Goal: Task Accomplishment & Management: Use online tool/utility

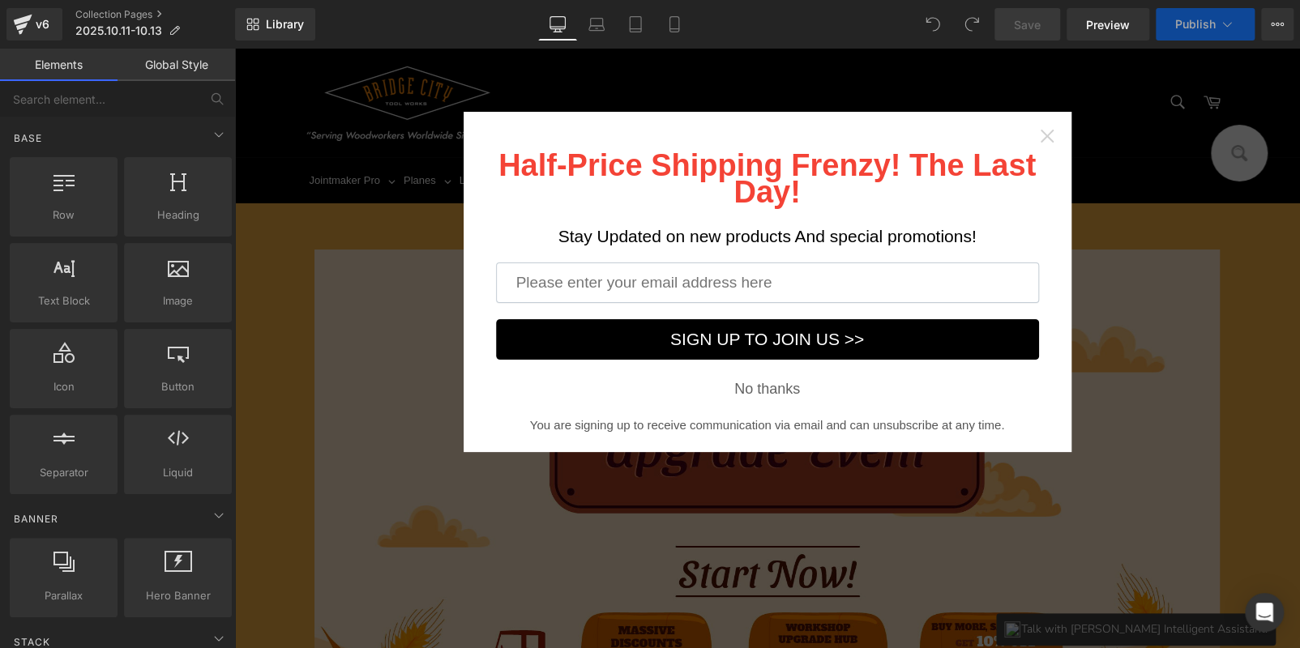
click at [1041, 138] on icon "Close widget" at bounding box center [1047, 136] width 16 height 16
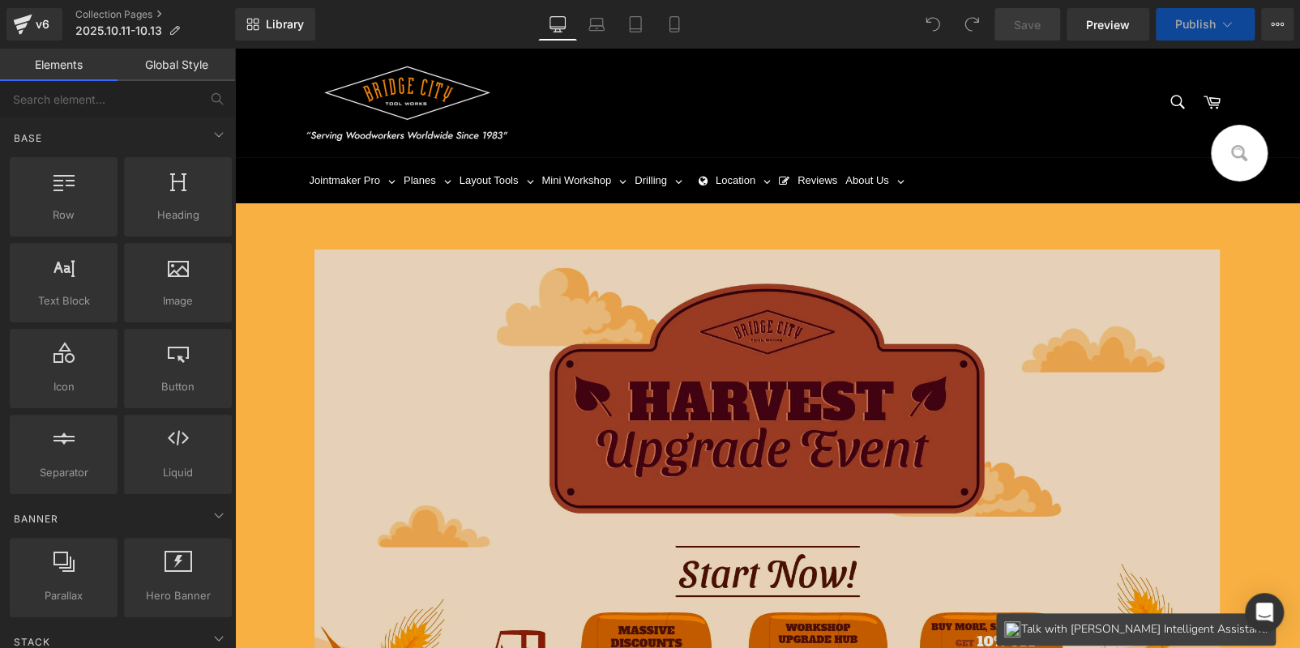
click at [734, 442] on img at bounding box center [767, 515] width 906 height 531
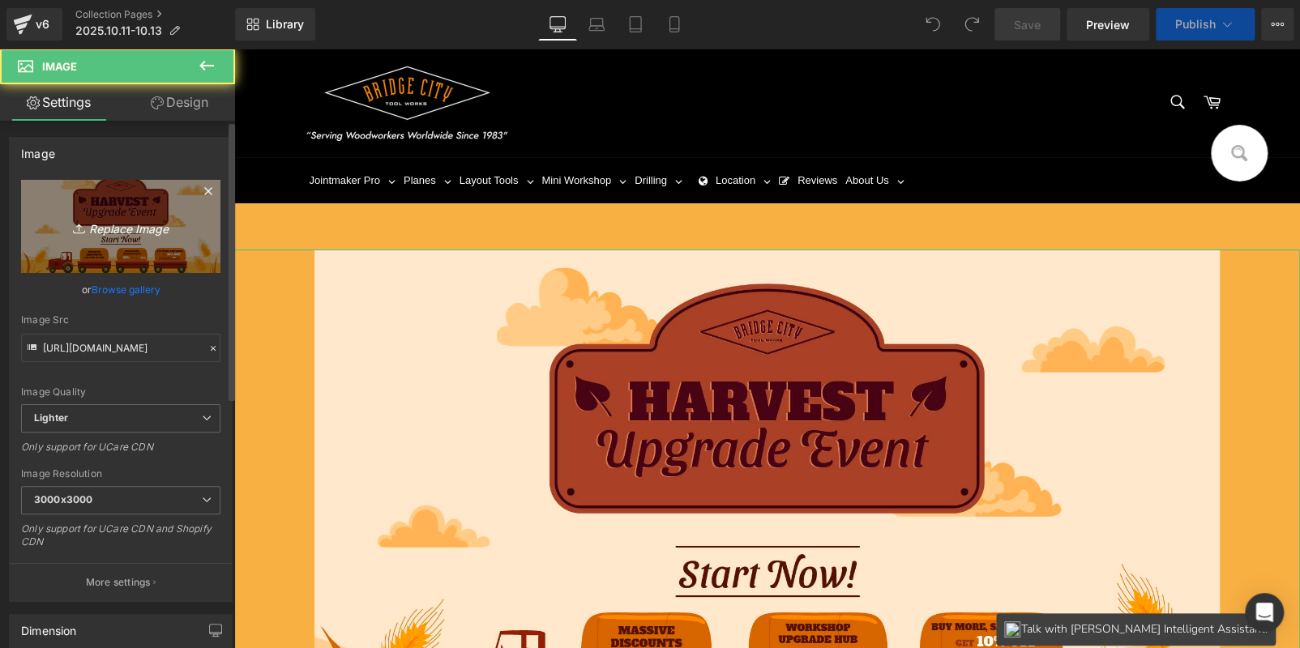
click at [144, 230] on icon "Replace Image" at bounding box center [121, 226] width 130 height 20
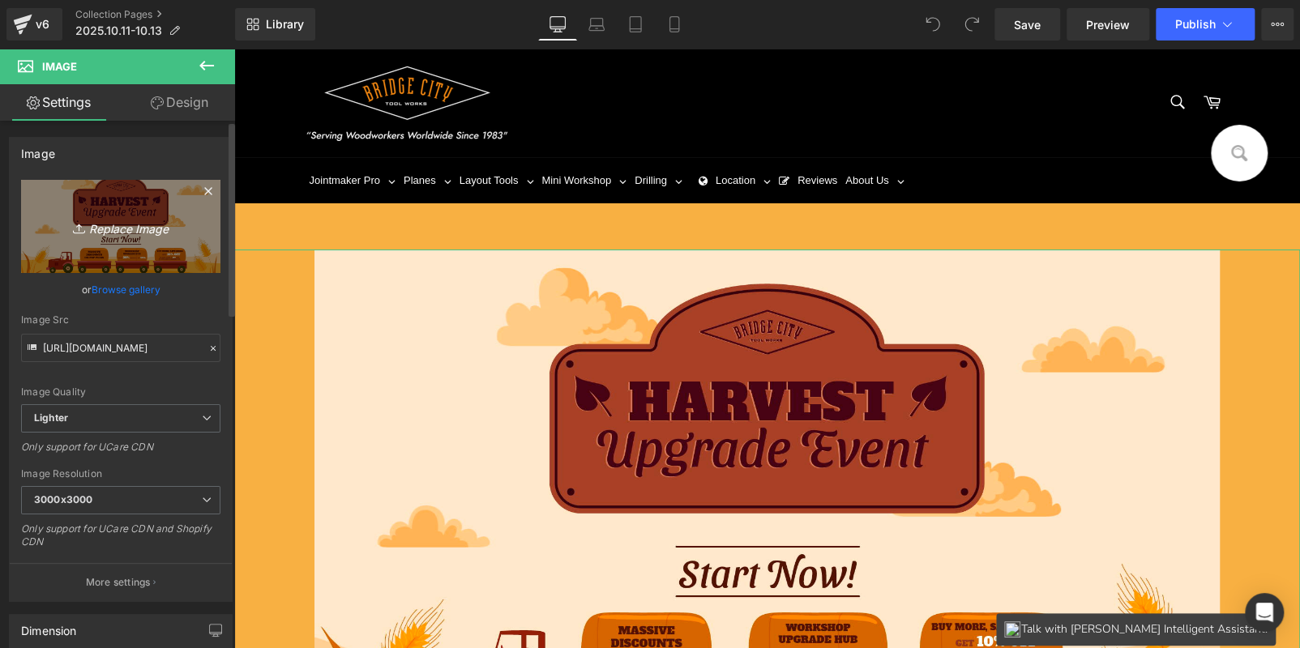
type input "C:\fakepath\Mesa de trabajo 1 副本 5.jpg"
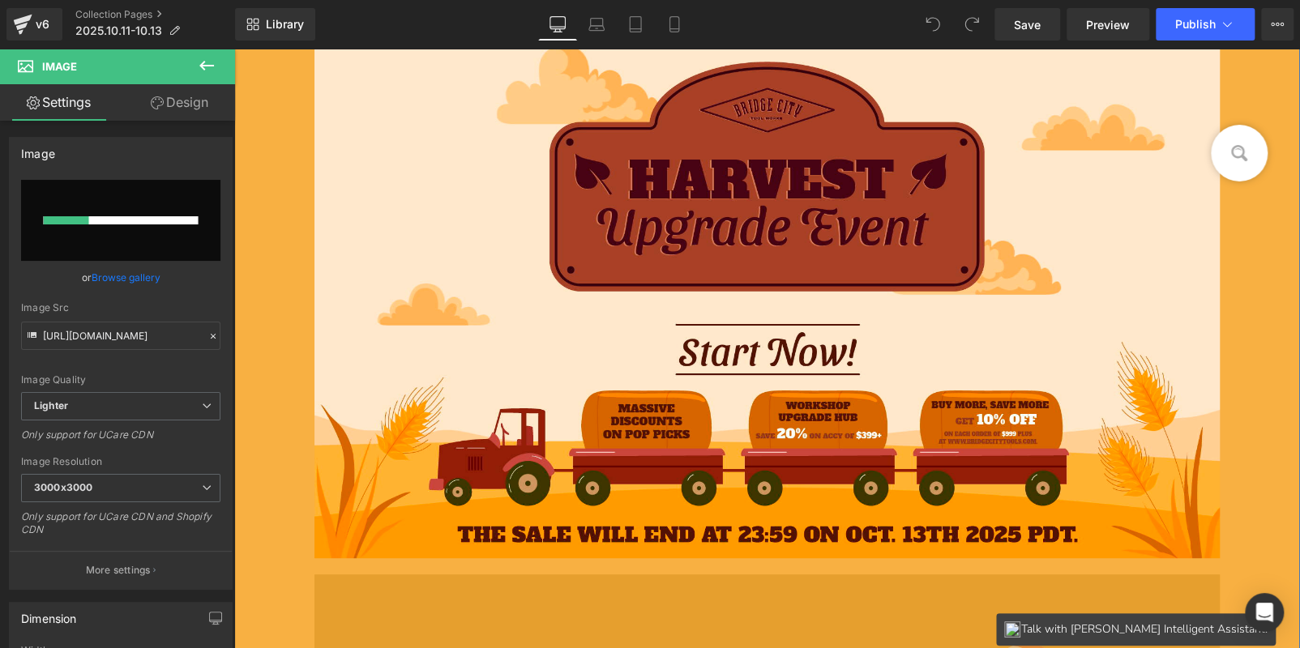
scroll to position [323, 0]
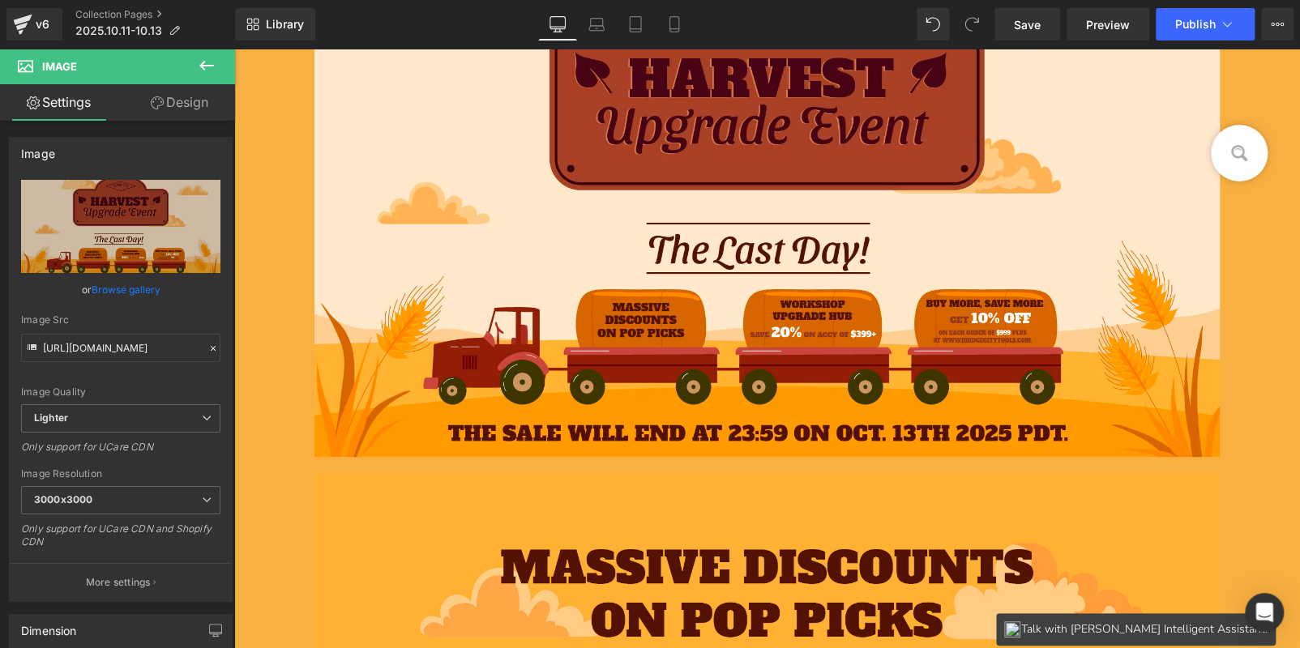
click at [209, 71] on icon at bounding box center [206, 65] width 19 height 19
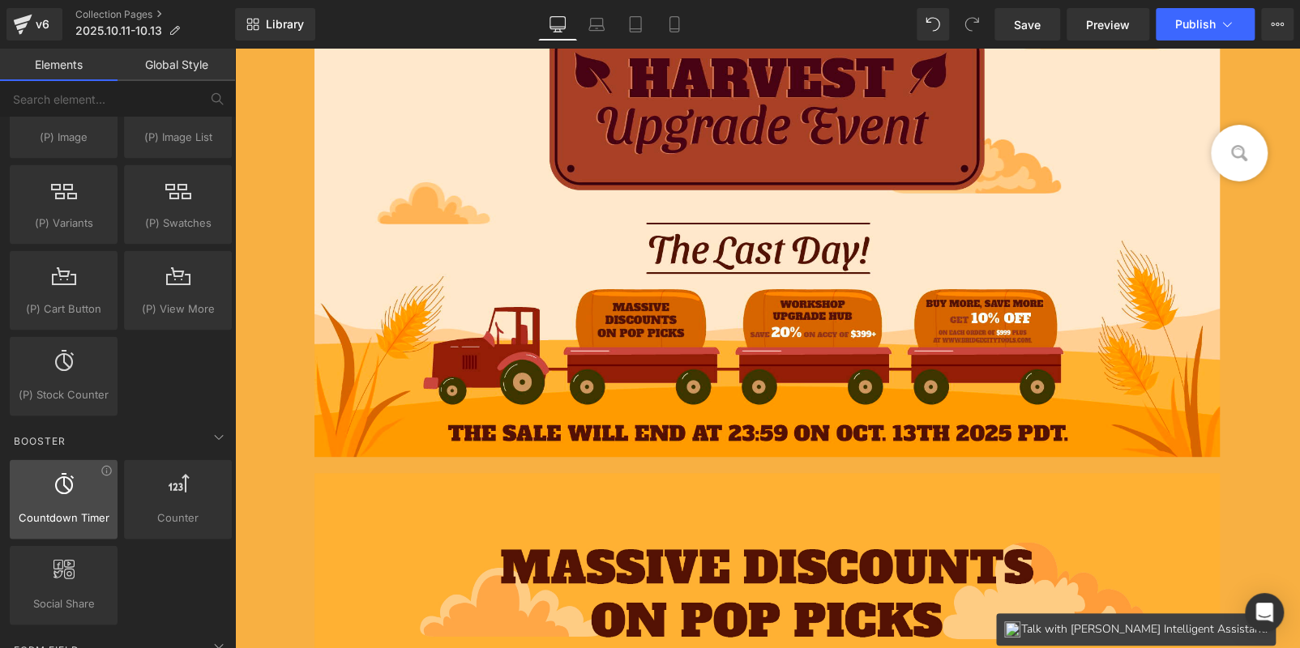
scroll to position [1782, 0]
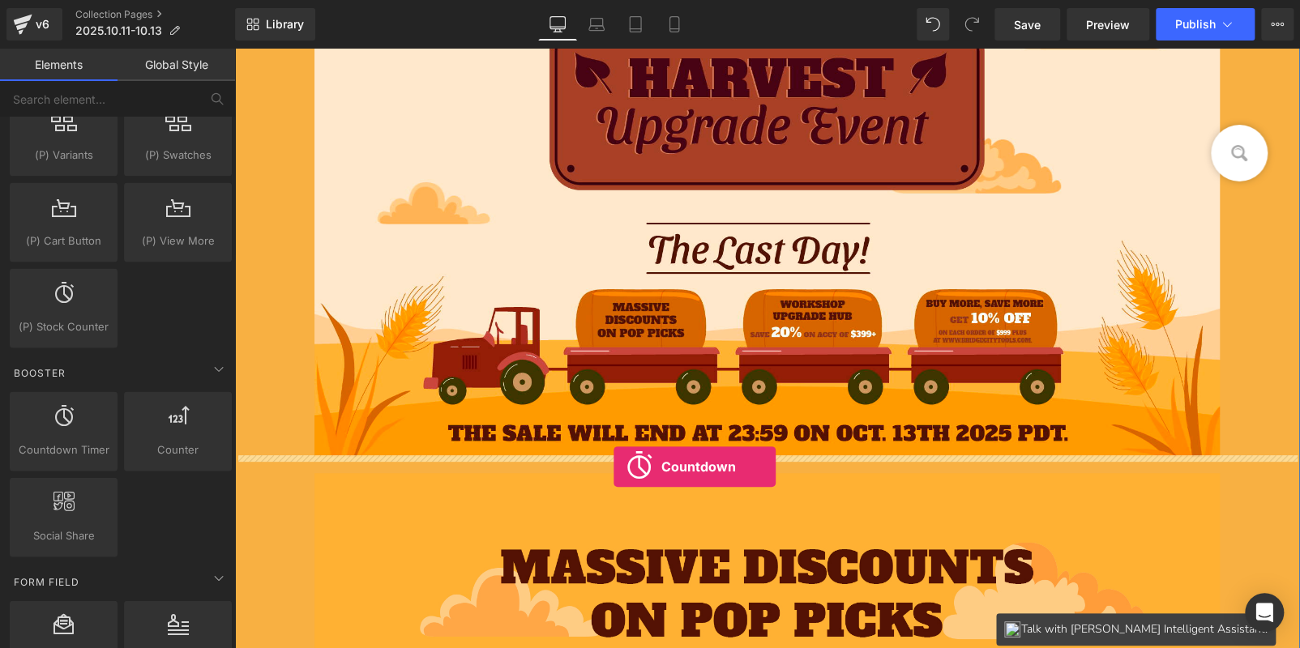
drag, startPoint x: 327, startPoint y: 464, endPoint x: 613, endPoint y: 467, distance: 286.9
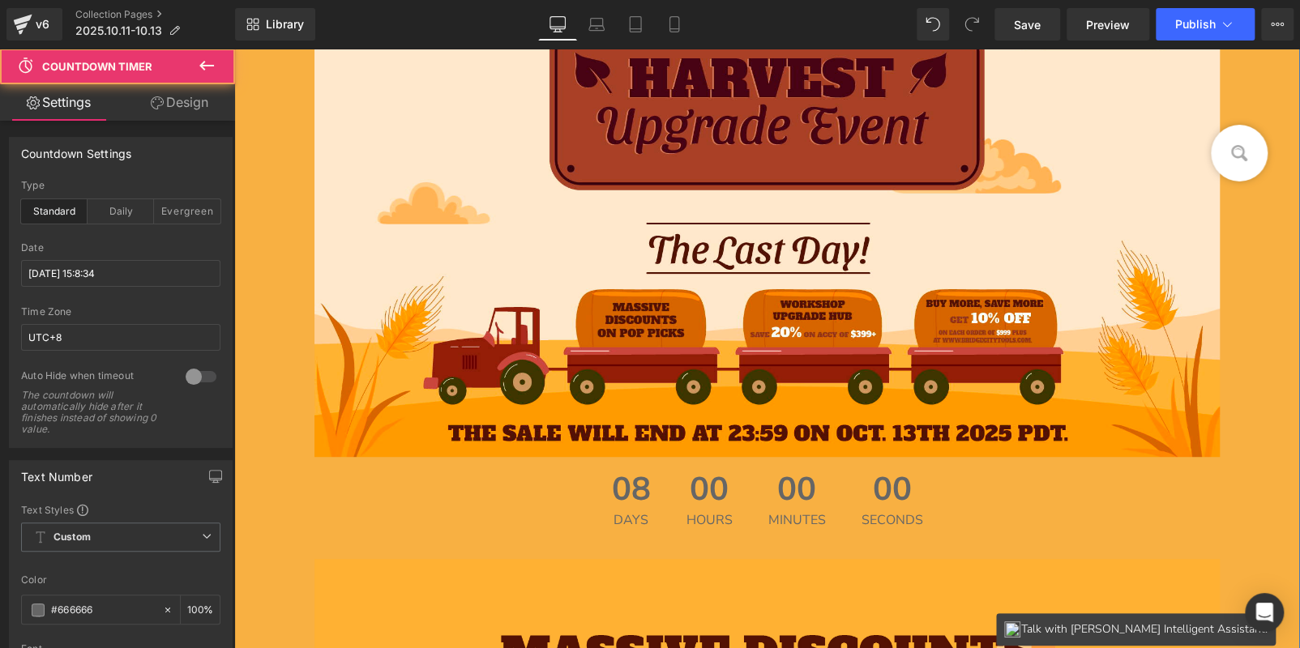
click at [673, 491] on div "00 Hours" at bounding box center [709, 500] width 79 height 86
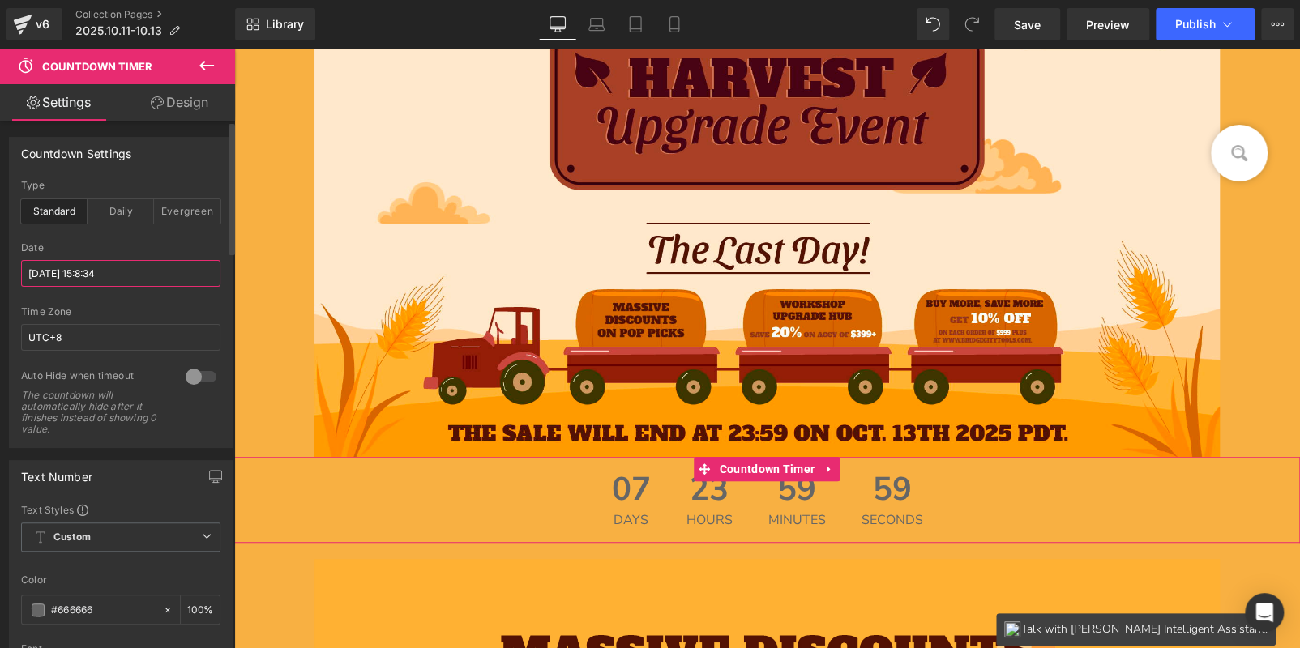
click at [98, 283] on input "2025/10/21 15:8:34" at bounding box center [120, 273] width 199 height 27
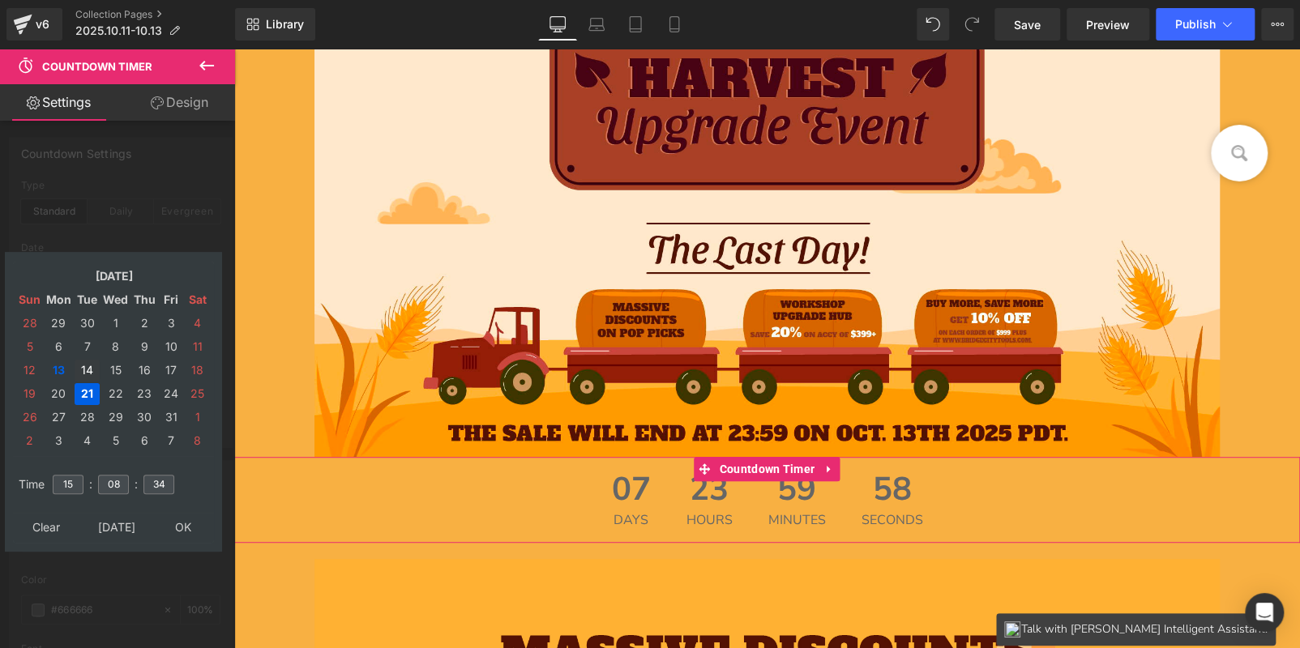
click at [91, 367] on td "14" at bounding box center [87, 371] width 25 height 22
drag, startPoint x: 119, startPoint y: 481, endPoint x: 93, endPoint y: 480, distance: 26.0
click at [93, 480] on tr "Time 15 : 08 : 34" at bounding box center [114, 475] width 198 height 18
type input "00"
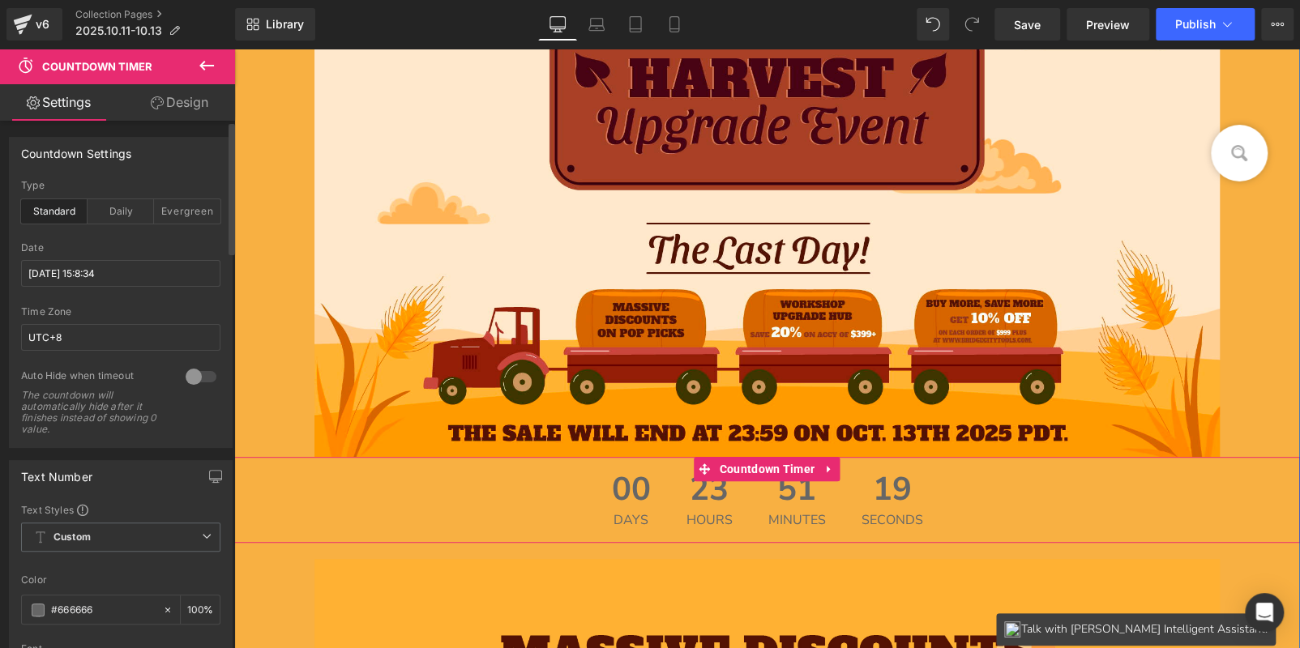
click at [596, 496] on div "00 Days" at bounding box center [631, 500] width 71 height 86
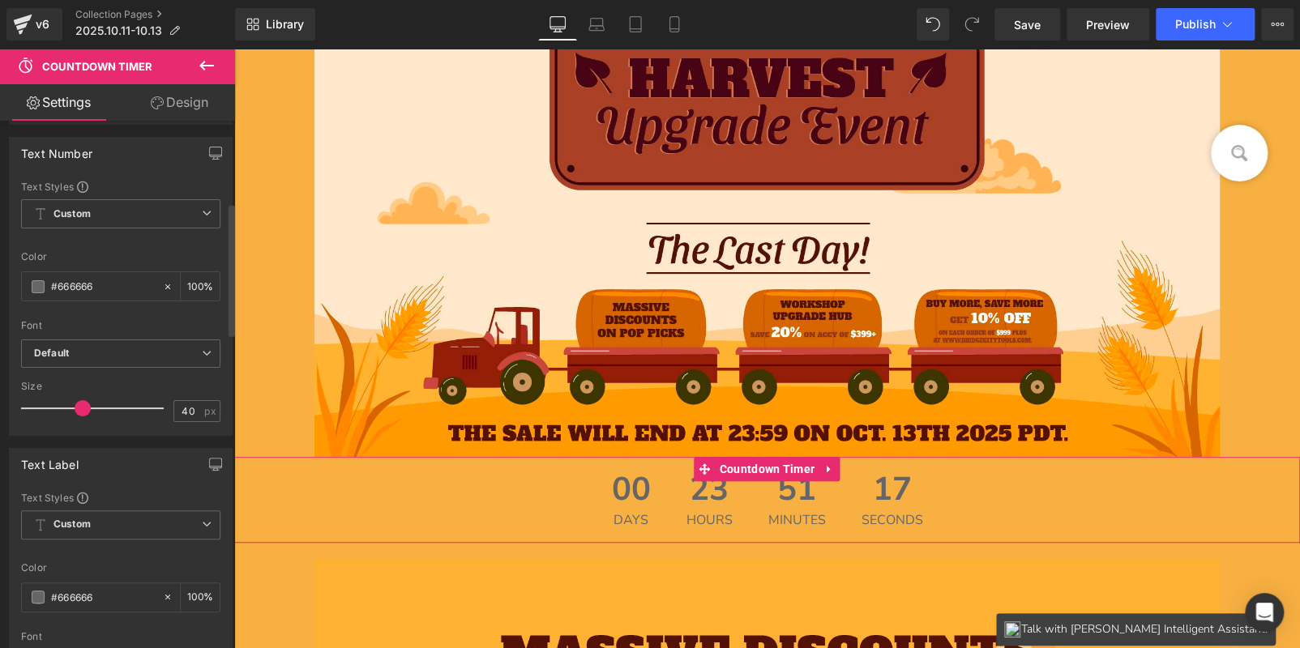
scroll to position [729, 0]
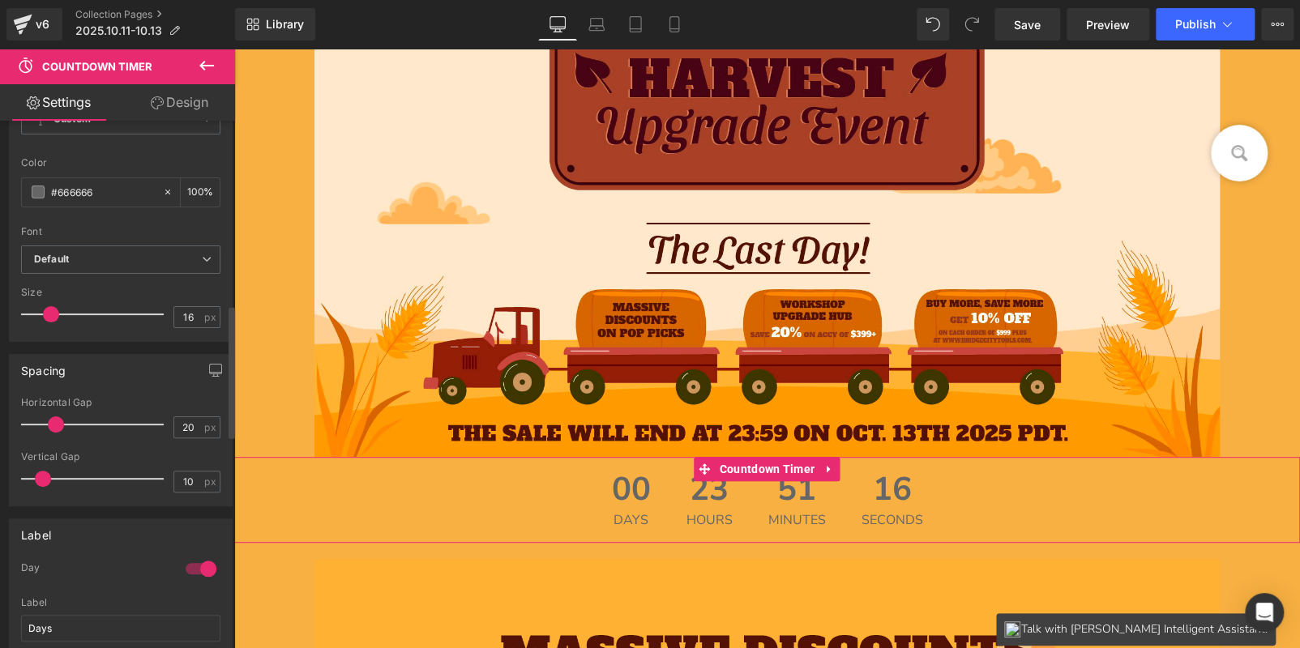
click at [193, 566] on div at bounding box center [201, 569] width 39 height 26
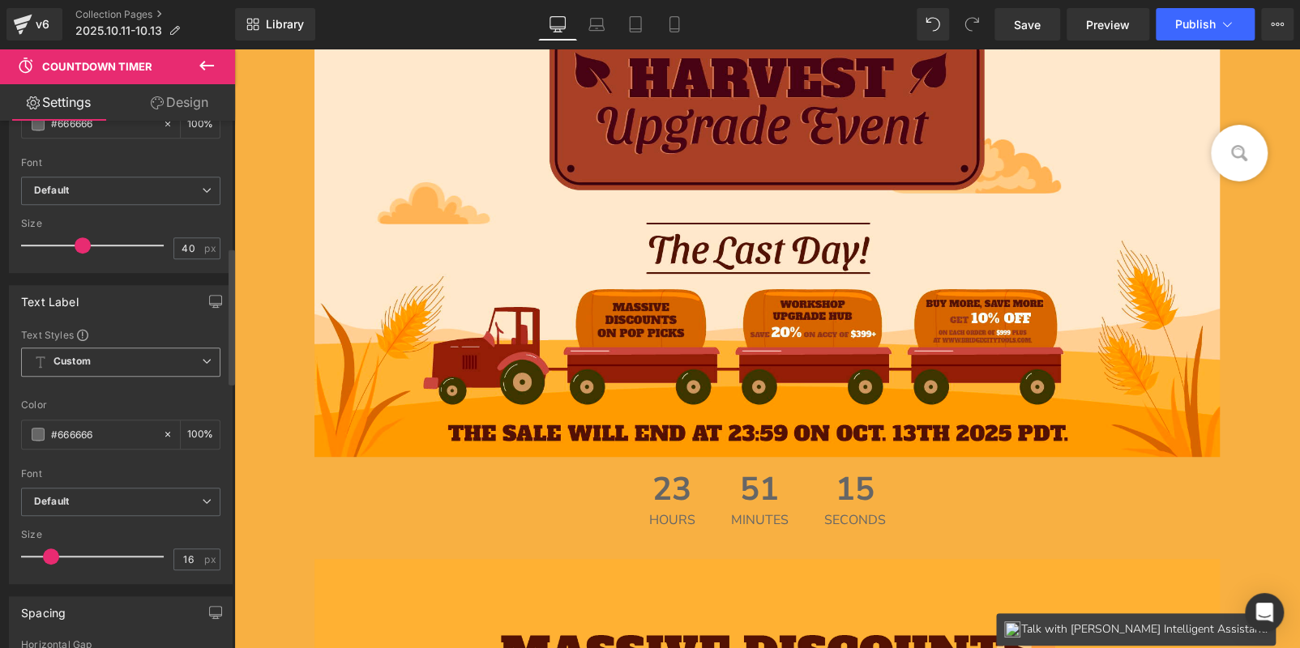
scroll to position [162, 0]
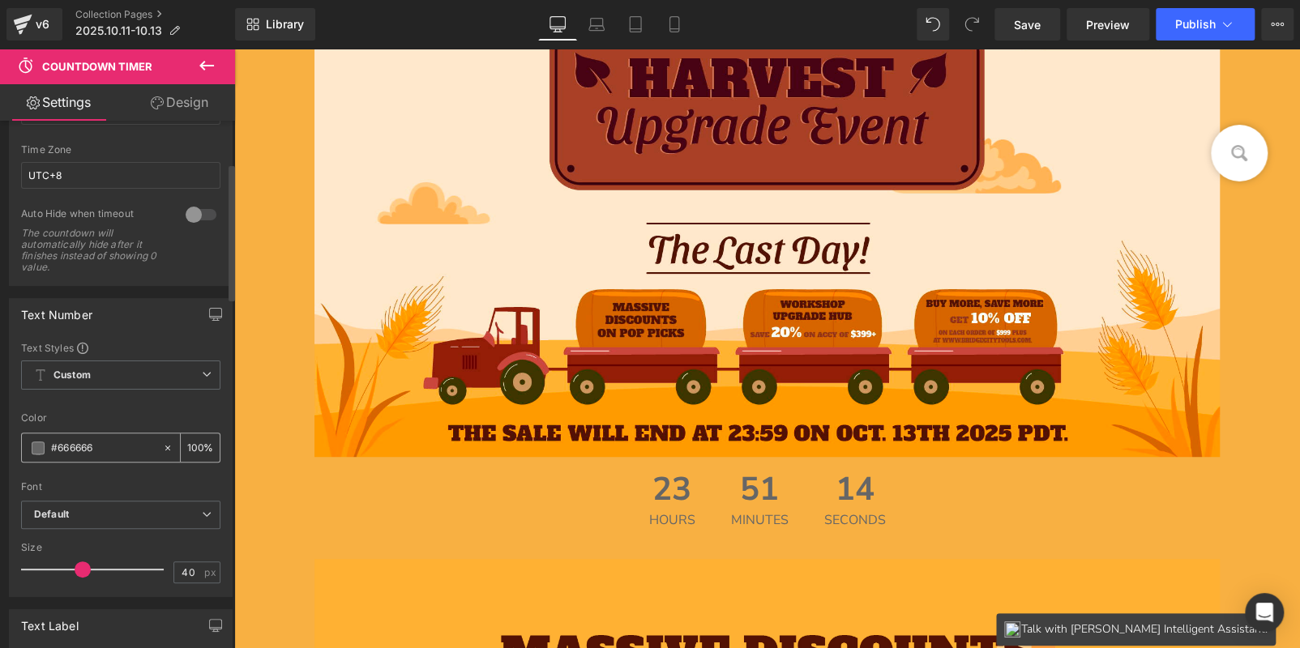
click at [36, 443] on span at bounding box center [38, 448] width 13 height 13
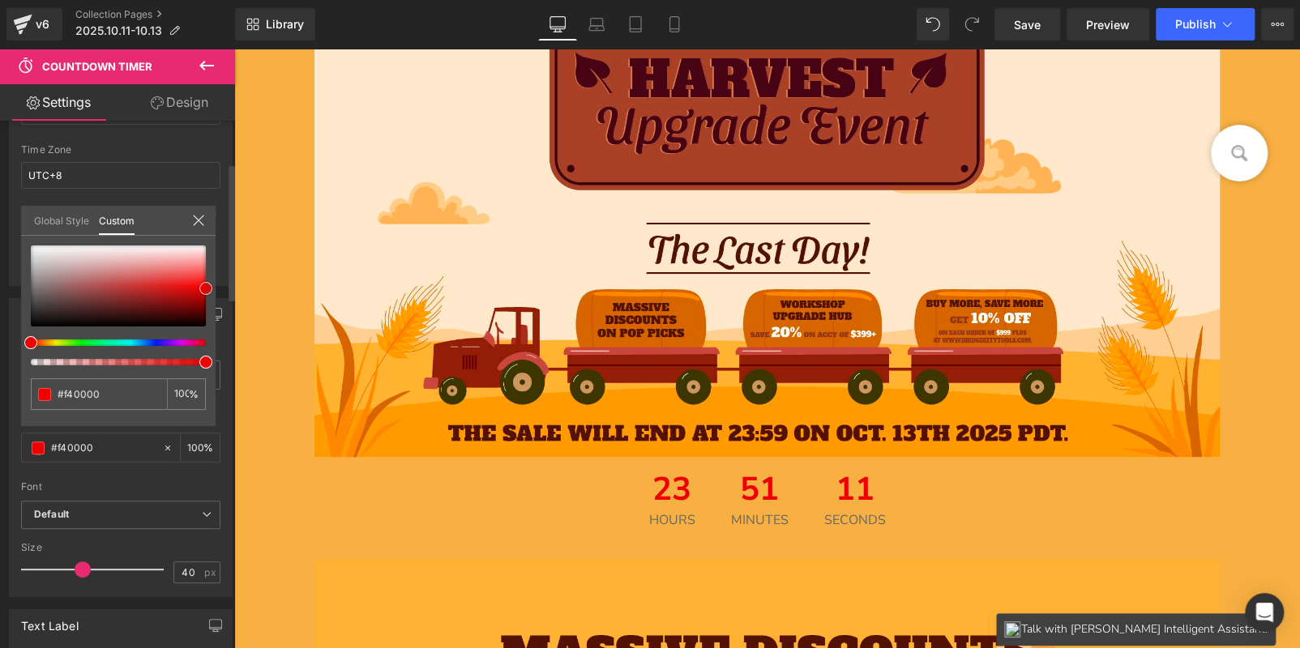
drag, startPoint x: 28, startPoint y: 291, endPoint x: 206, endPoint y: 285, distance: 177.6
click at [206, 285] on span at bounding box center [205, 288] width 13 height 13
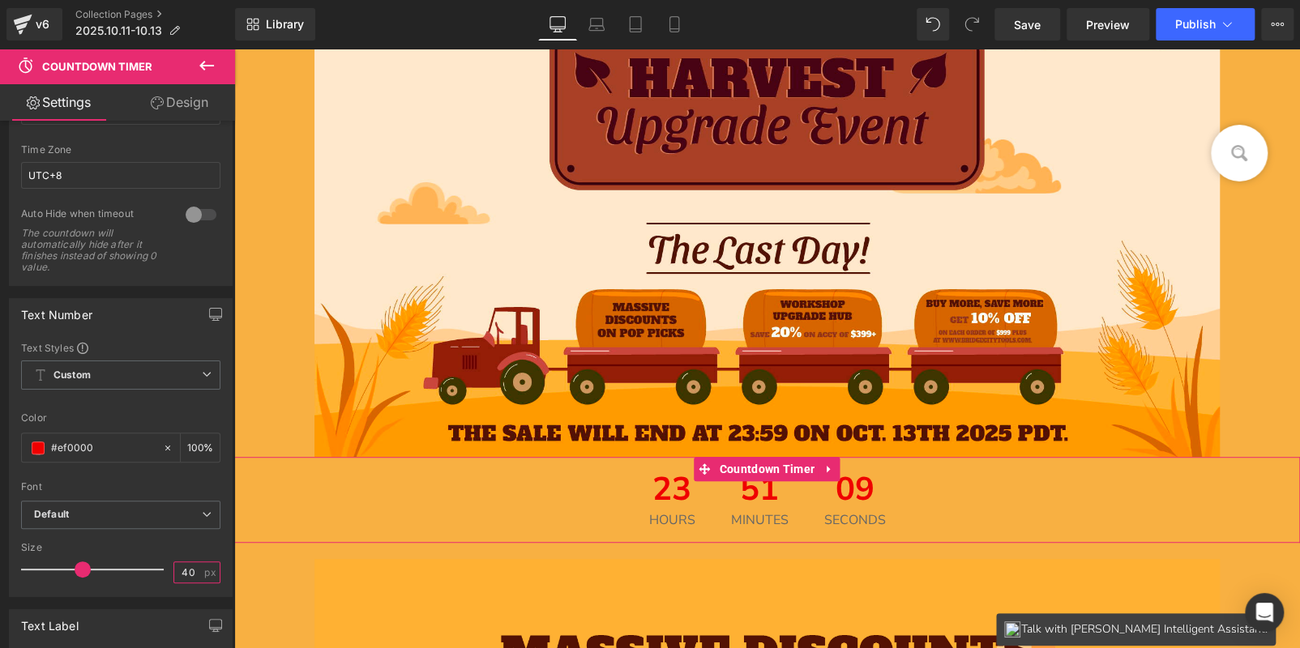
click at [188, 570] on input "40" at bounding box center [188, 572] width 28 height 20
type input "4"
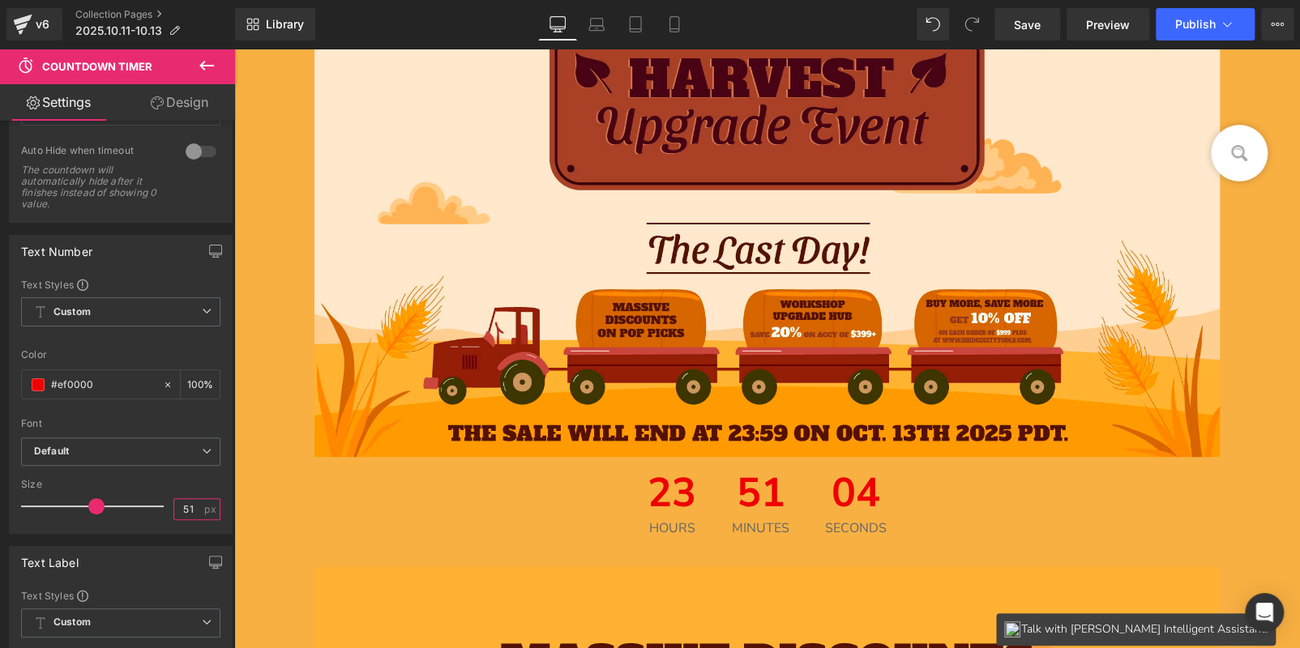
scroll to position [486, 0]
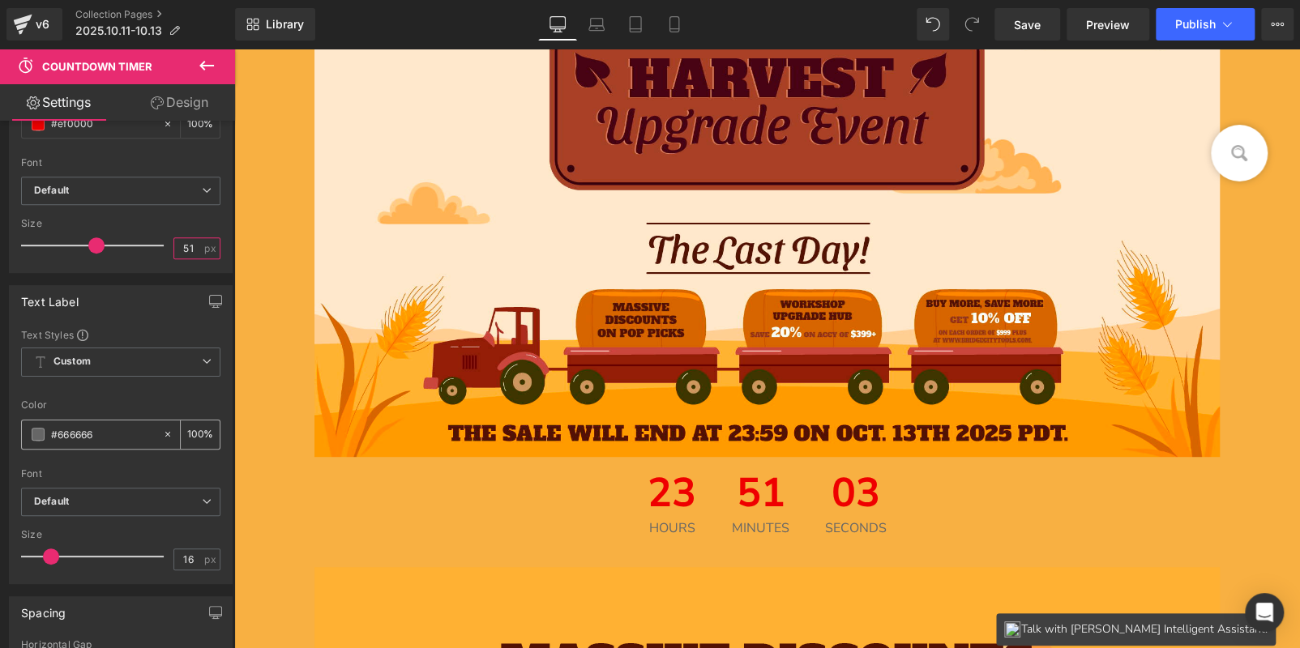
type input "51"
click at [36, 429] on span at bounding box center [38, 434] width 13 height 13
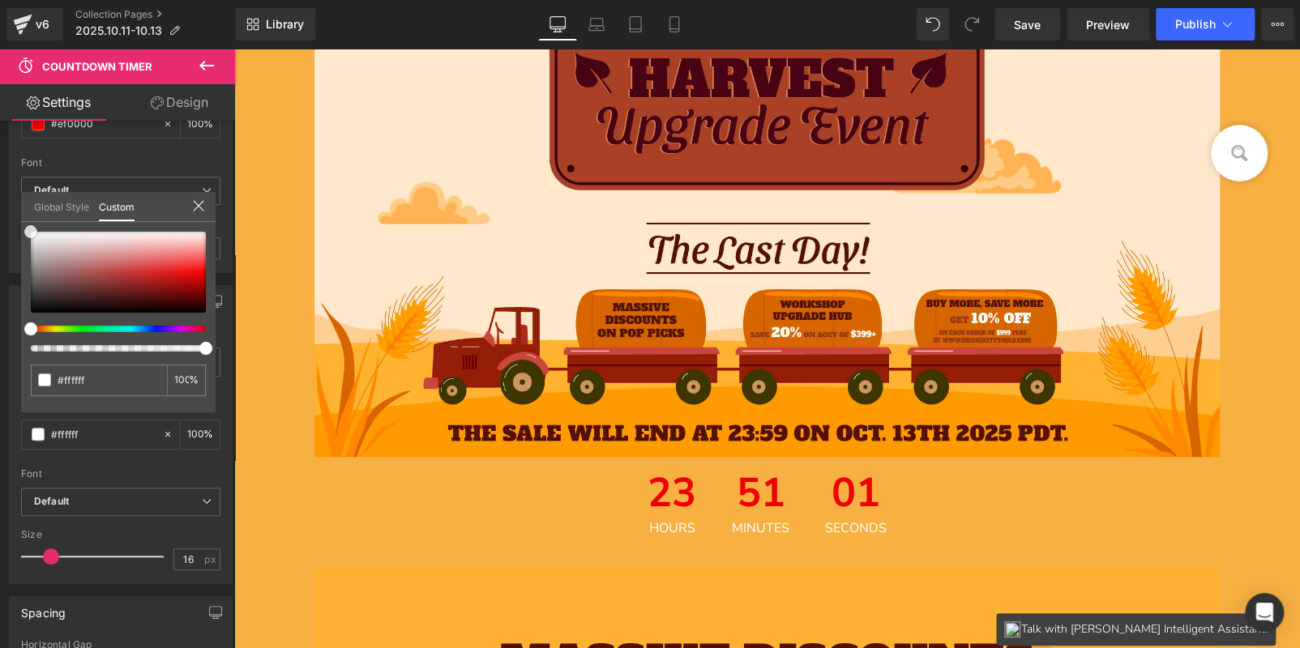
drag, startPoint x: 32, startPoint y: 261, endPoint x: 15, endPoint y: 200, distance: 62.9
click at [15, 273] on div "Text Label Text Styles Custom Custom Setup Global Style Custom Setup Global Sty…" at bounding box center [121, 428] width 242 height 311
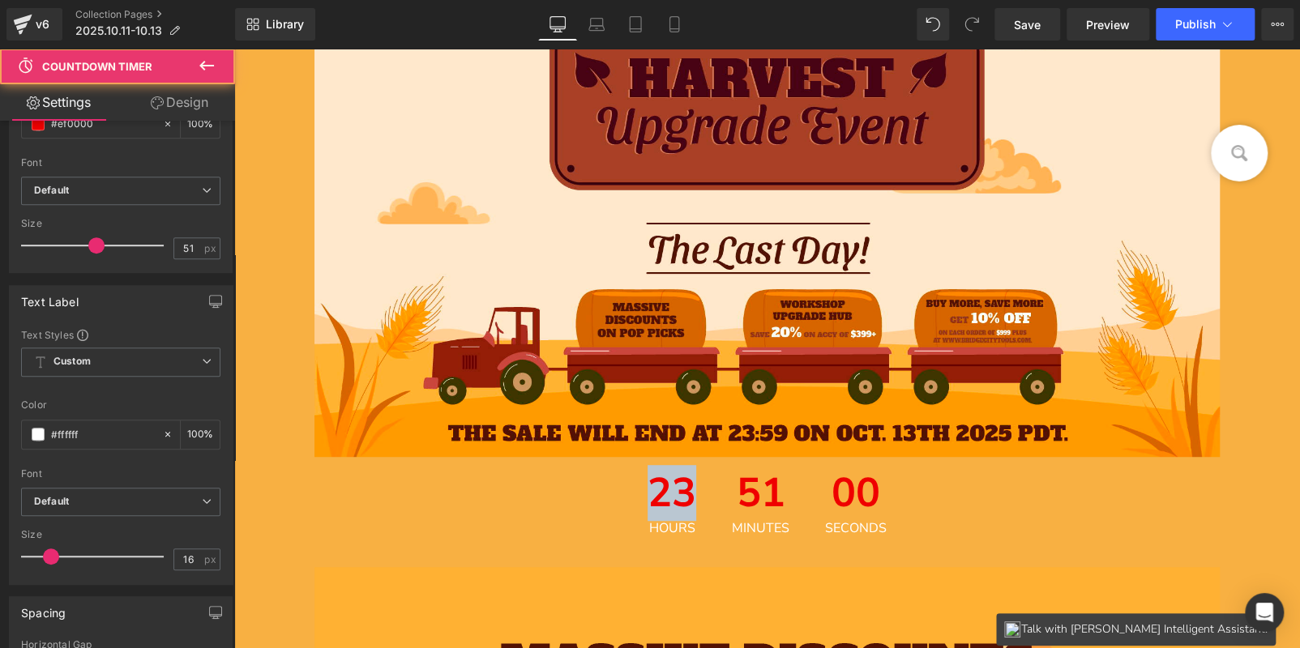
click at [631, 509] on div "23 Hours" at bounding box center [671, 504] width 81 height 94
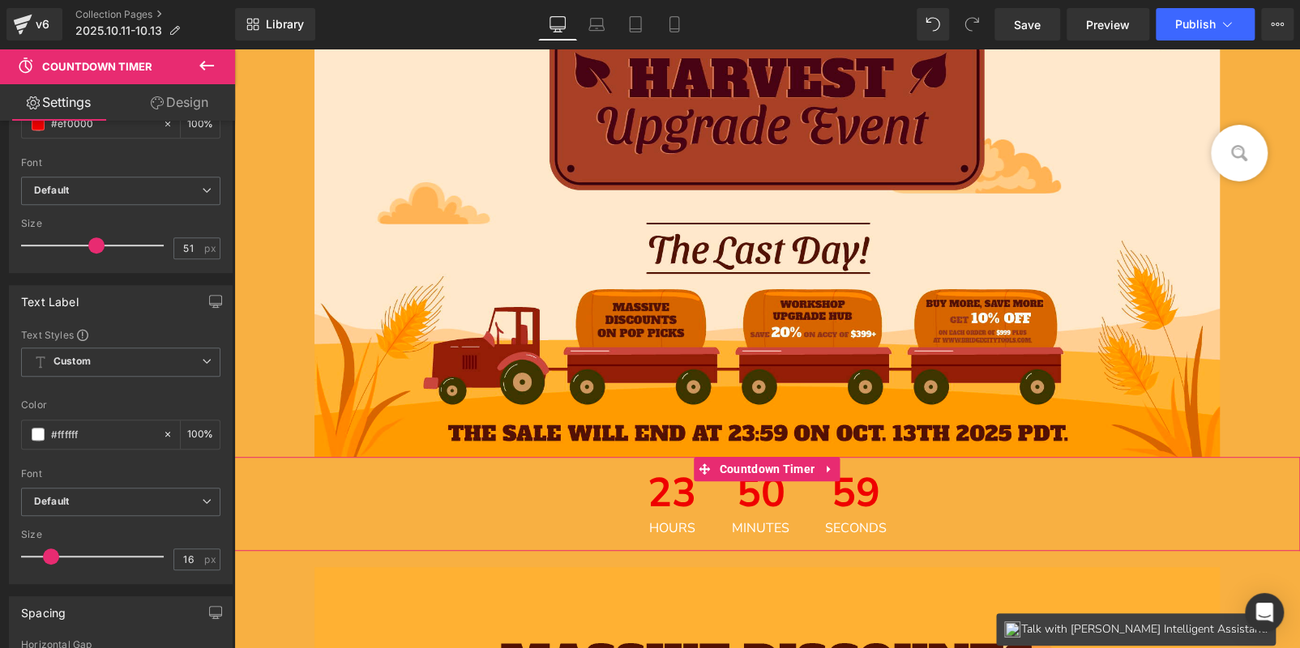
click at [160, 105] on icon at bounding box center [157, 102] width 13 height 13
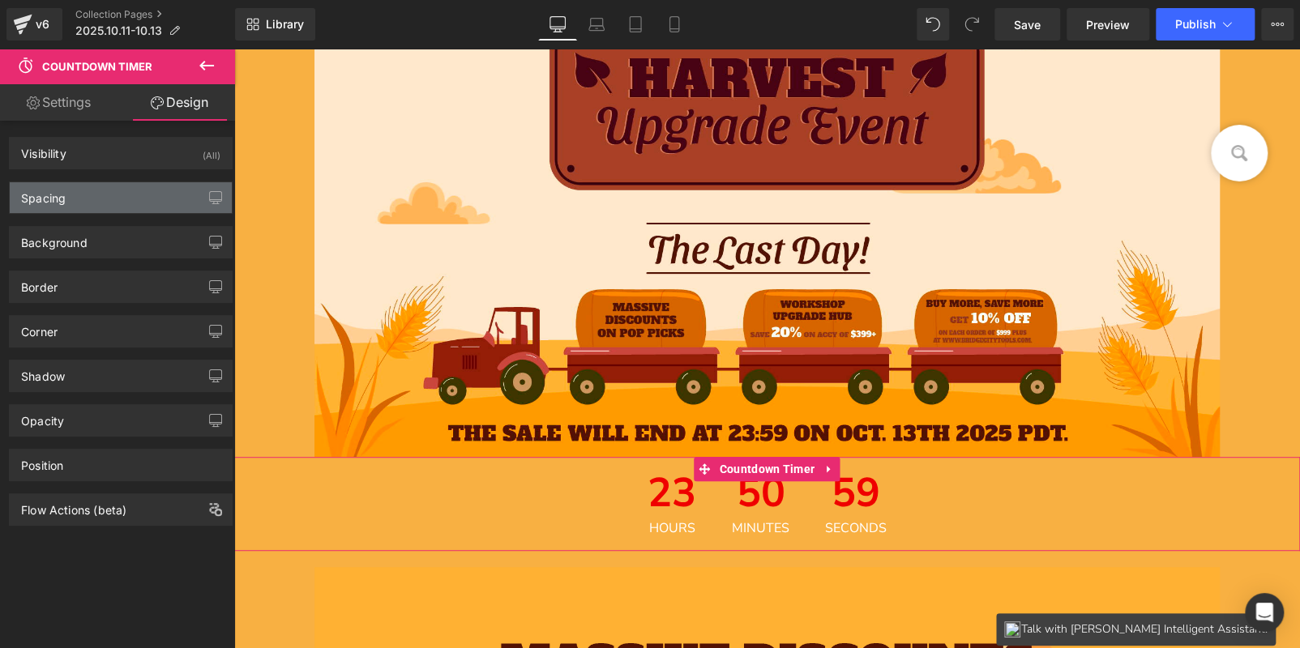
click at [77, 199] on div "Spacing" at bounding box center [121, 197] width 222 height 31
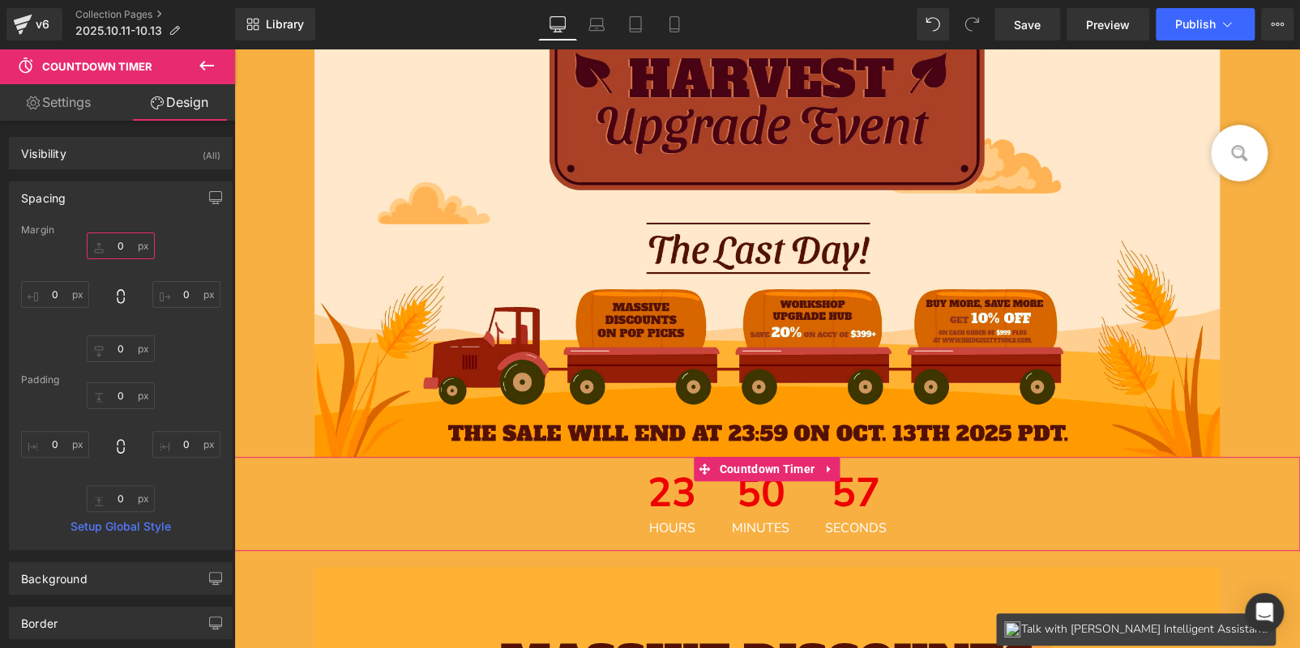
click at [115, 243] on input "text" at bounding box center [121, 246] width 68 height 27
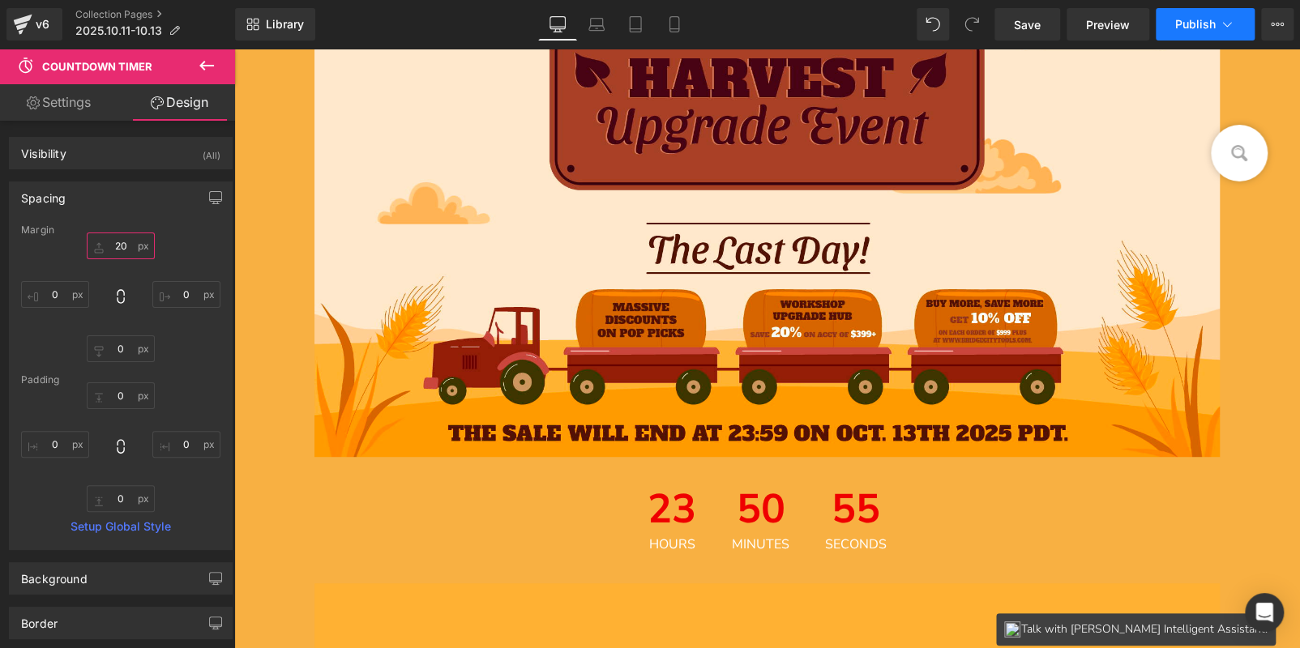
type input "20"
click at [1229, 11] on button "Publish" at bounding box center [1205, 24] width 99 height 32
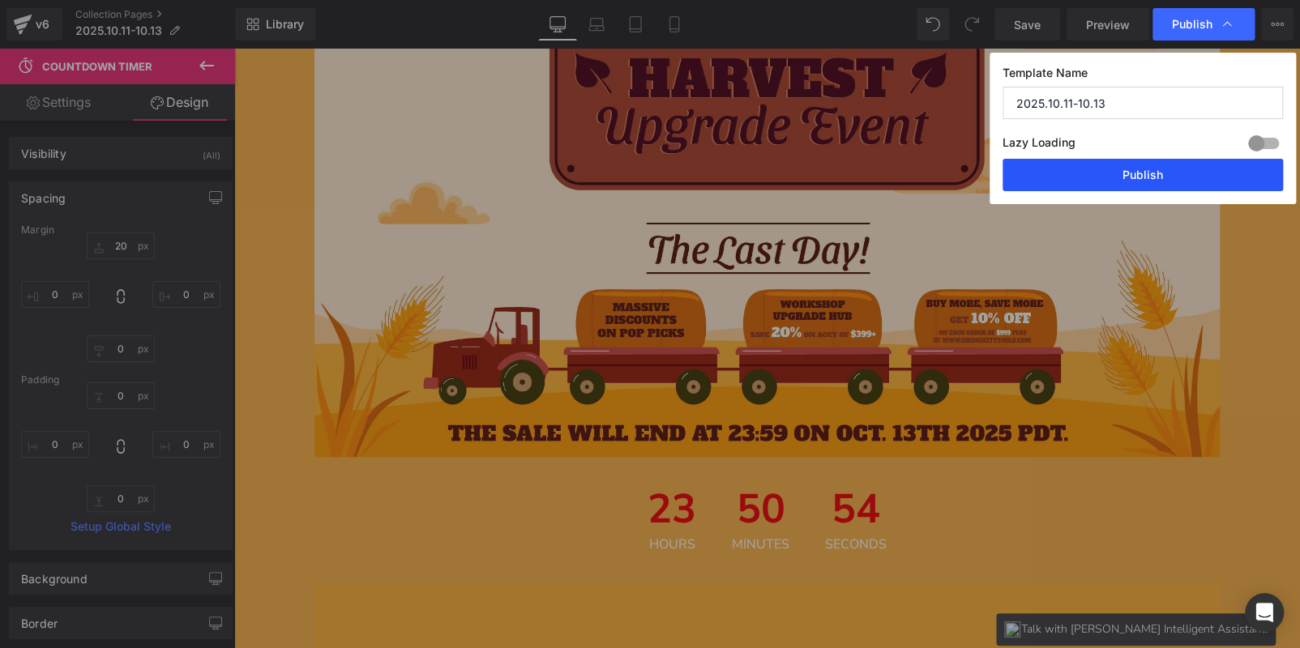
click at [1126, 170] on button "Publish" at bounding box center [1142, 175] width 280 height 32
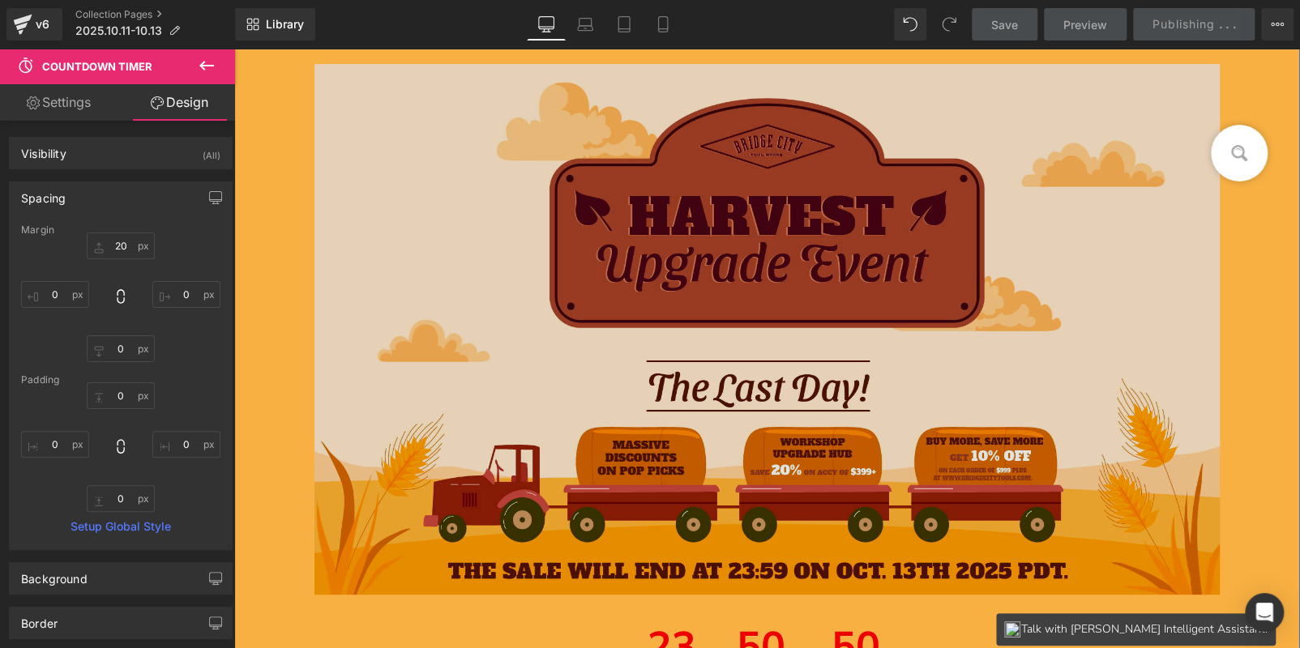
scroll to position [0, 0]
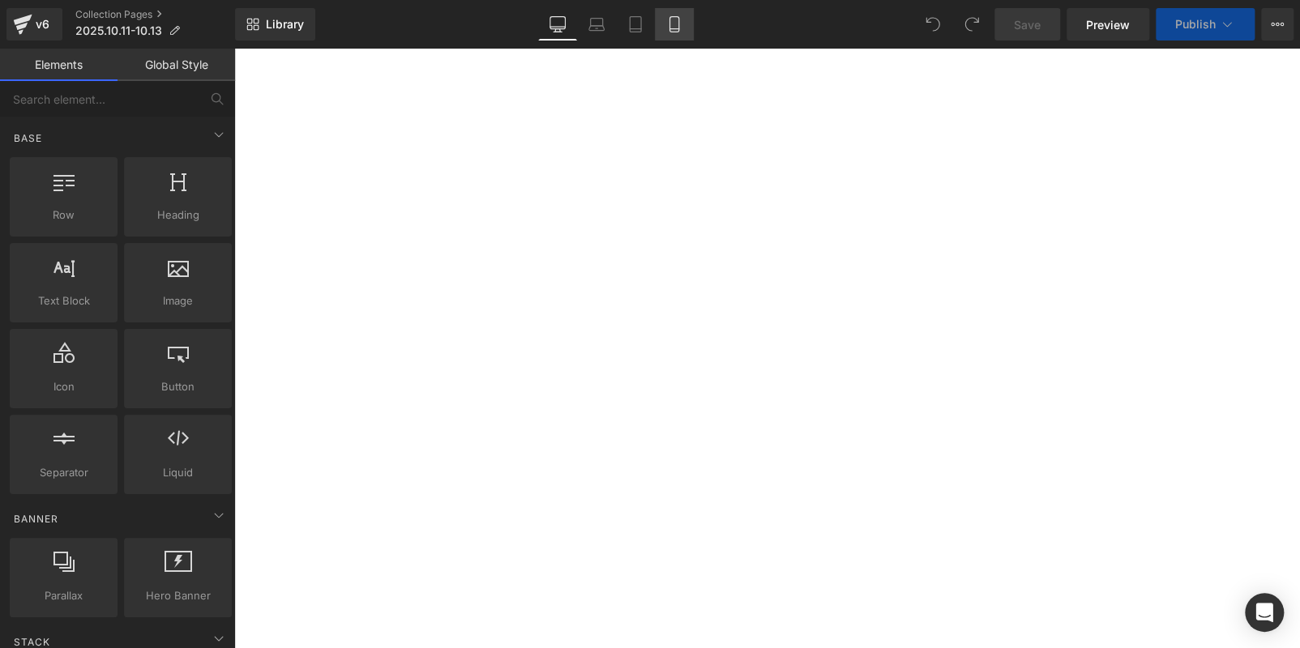
click at [678, 29] on icon at bounding box center [674, 24] width 16 height 16
